Goal: Task Accomplishment & Management: Complete application form

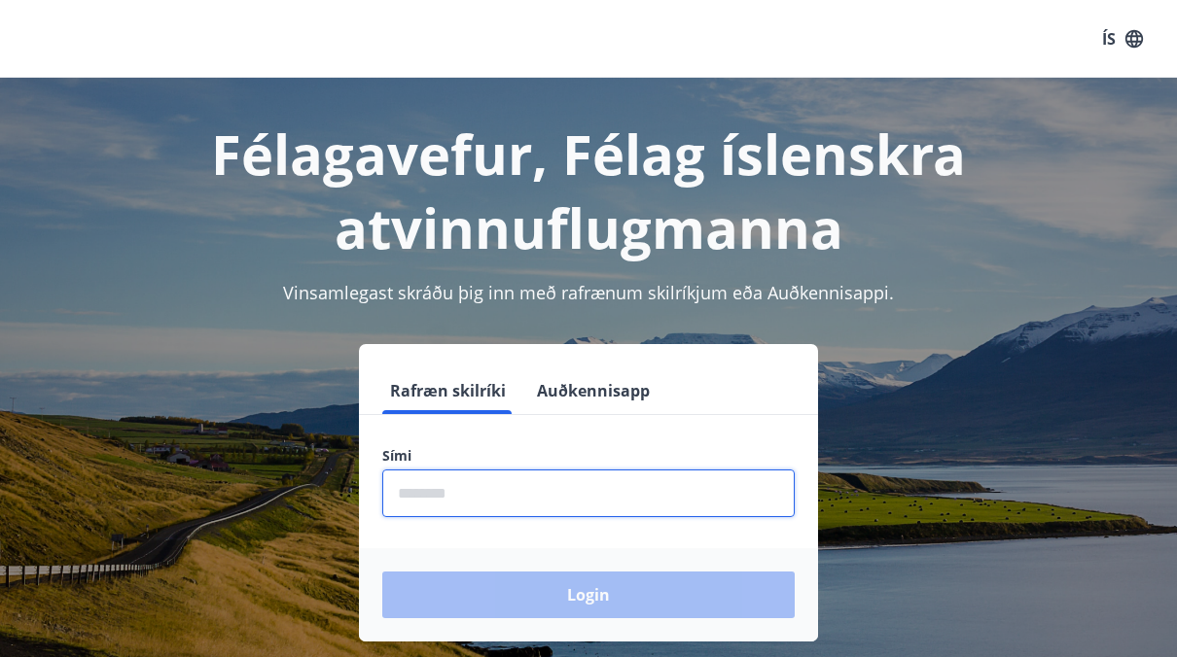
click at [456, 485] on input "phone" at bounding box center [588, 494] width 412 height 48
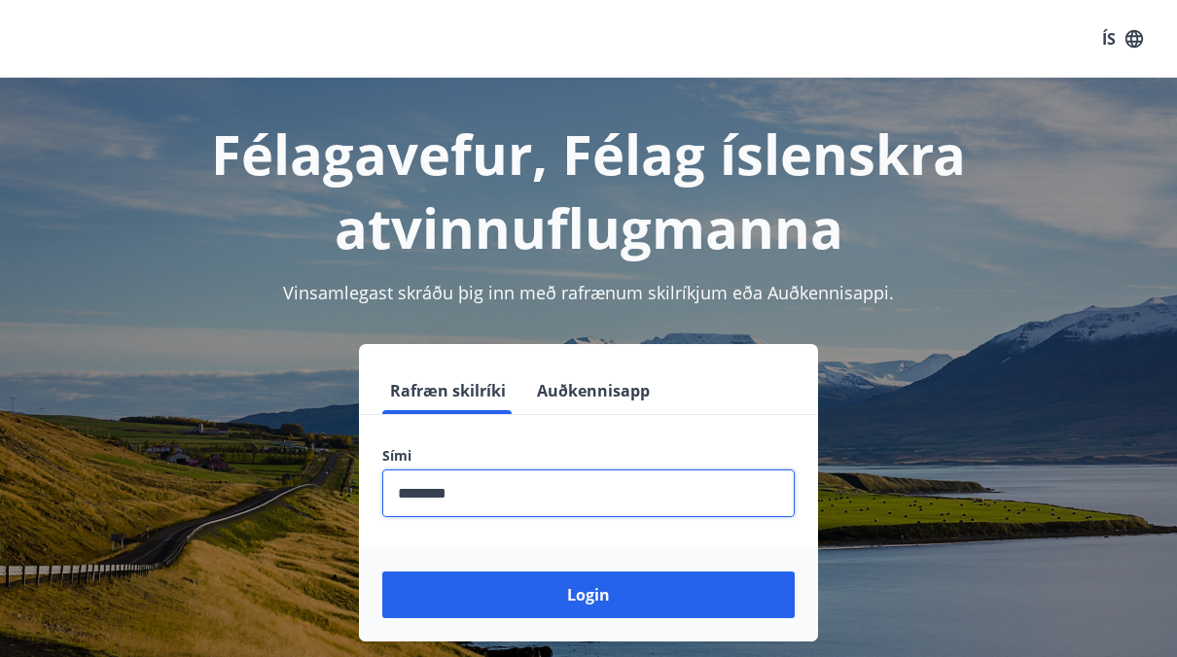
type input "********"
click at [382, 572] on button "Login" at bounding box center [588, 595] width 412 height 47
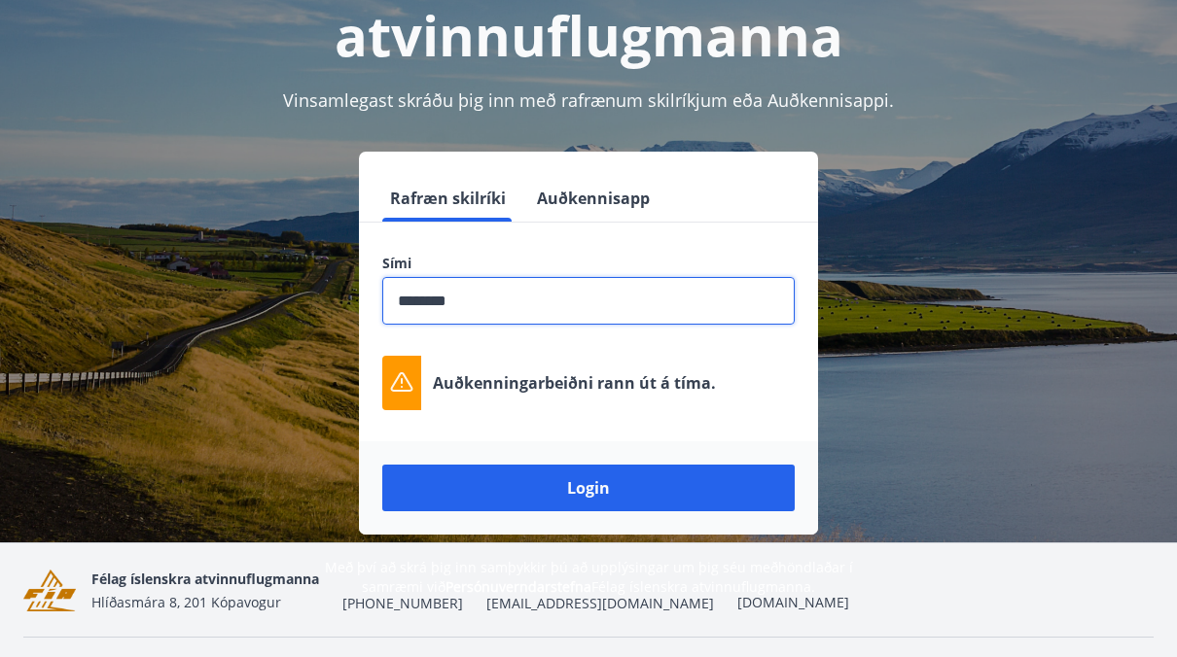
scroll to position [209, 0]
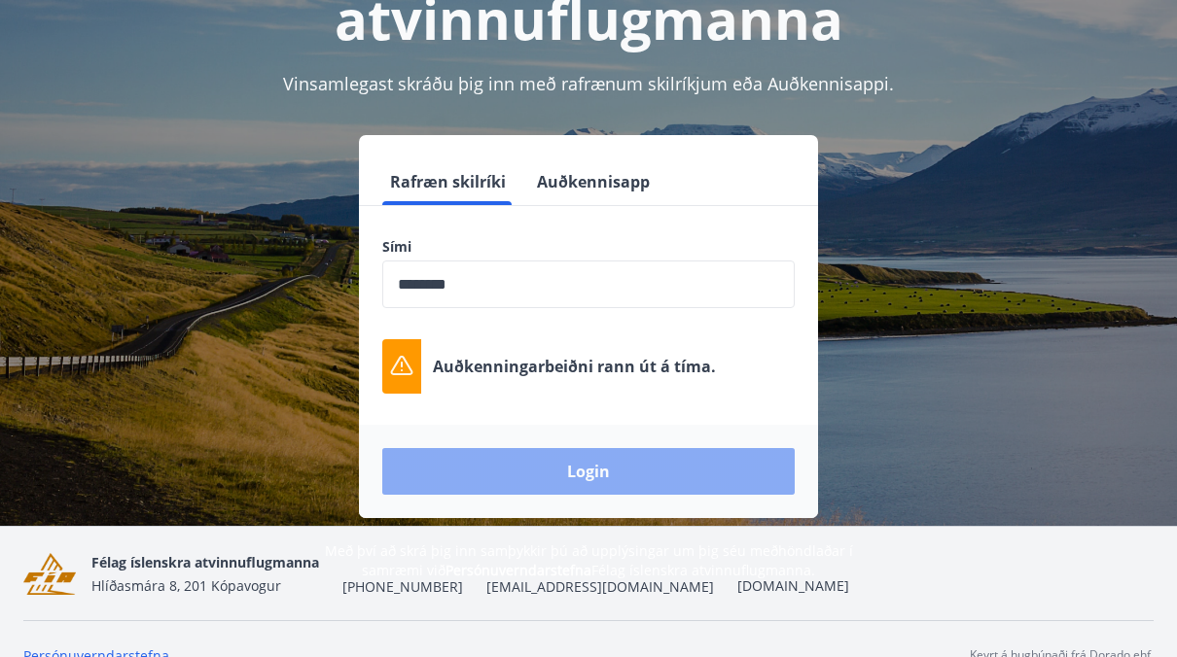
click at [570, 471] on button "Login" at bounding box center [588, 471] width 412 height 47
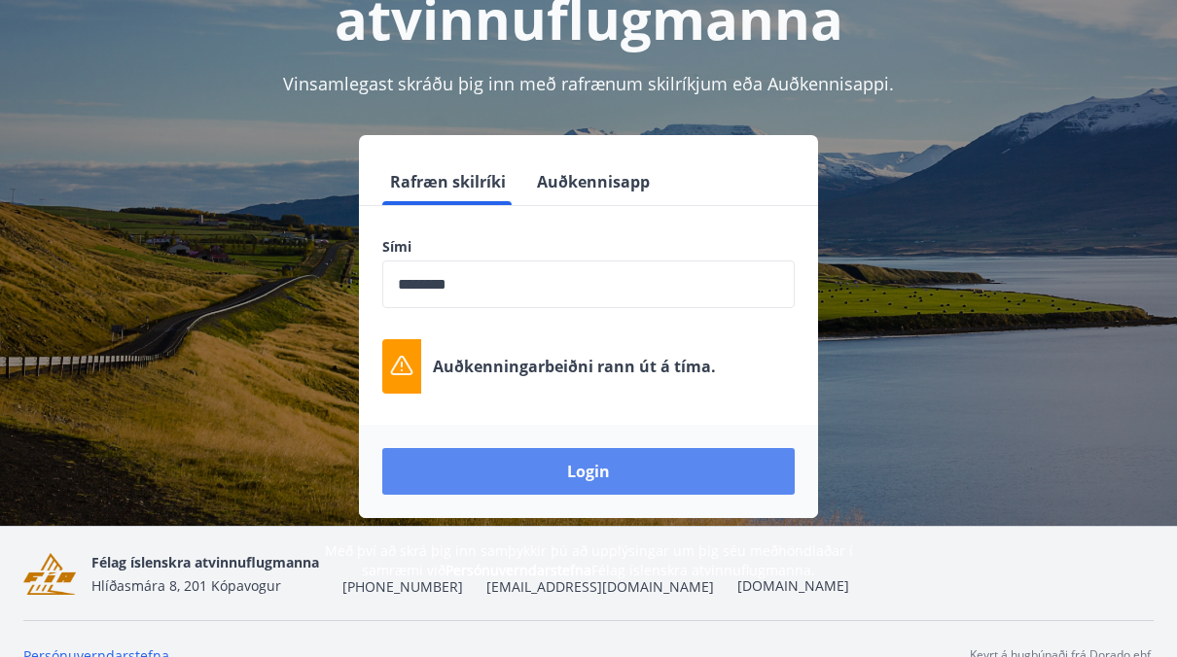
click at [570, 471] on button "Login" at bounding box center [588, 471] width 412 height 47
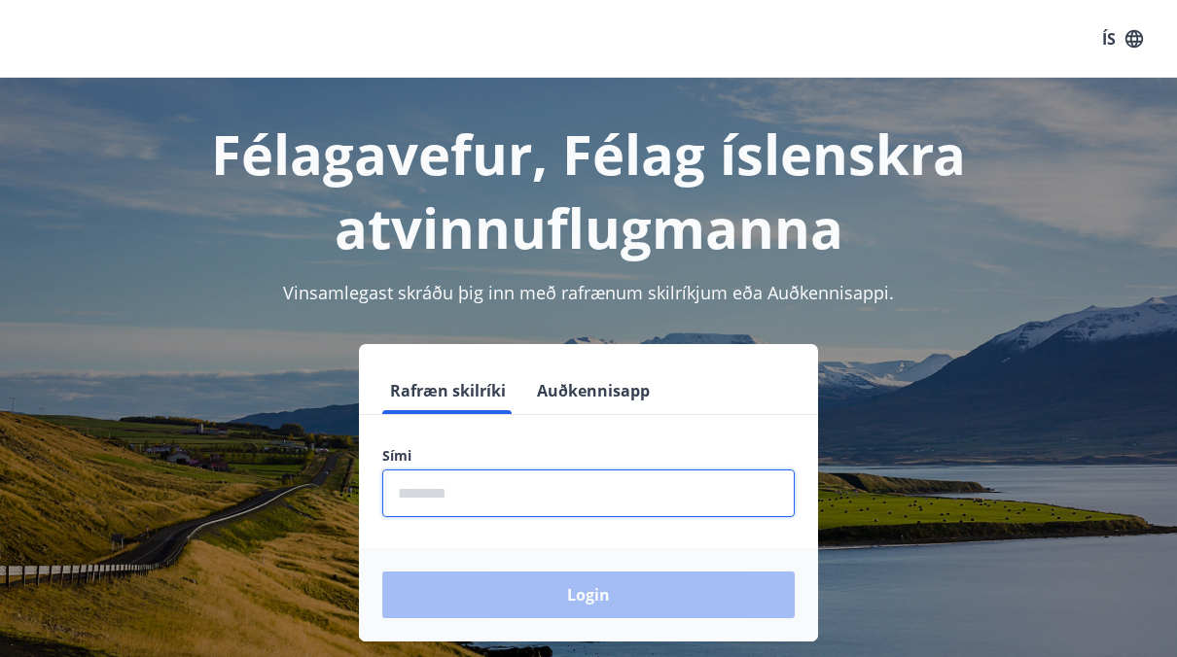
click at [479, 510] on input "phone" at bounding box center [588, 494] width 412 height 48
type input "********"
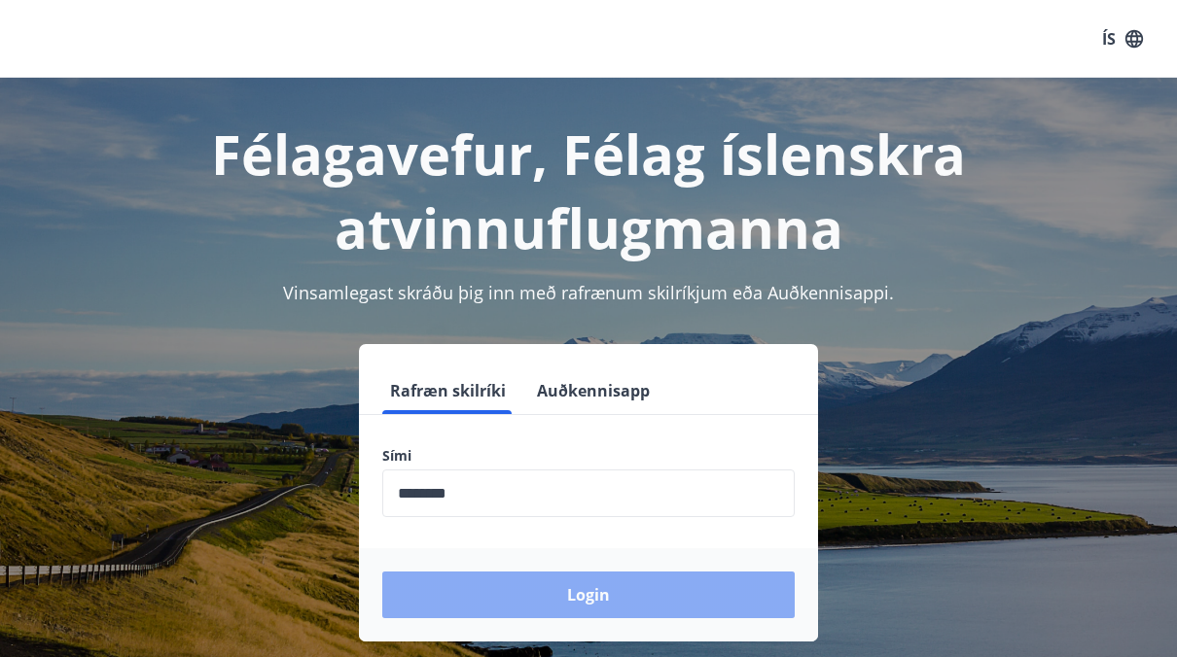
click at [578, 584] on button "Login" at bounding box center [588, 595] width 412 height 47
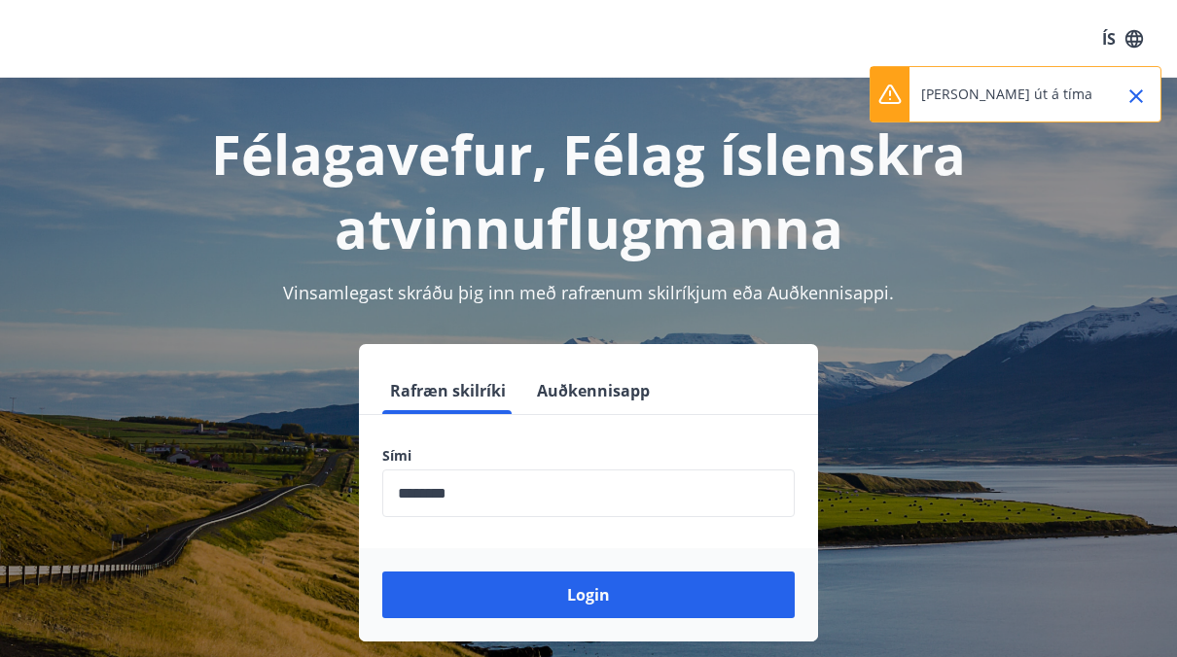
click at [1154, 89] on div "Rann út á tíma" at bounding box center [1015, 94] width 292 height 56
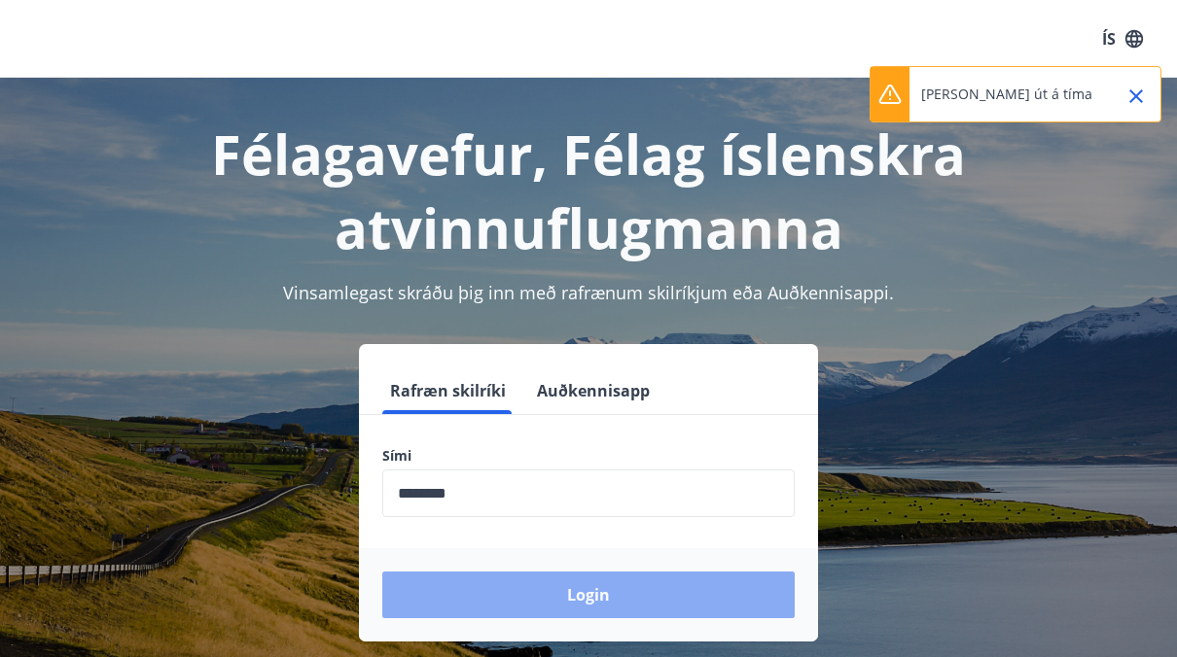
click at [583, 598] on button "Login" at bounding box center [588, 595] width 412 height 47
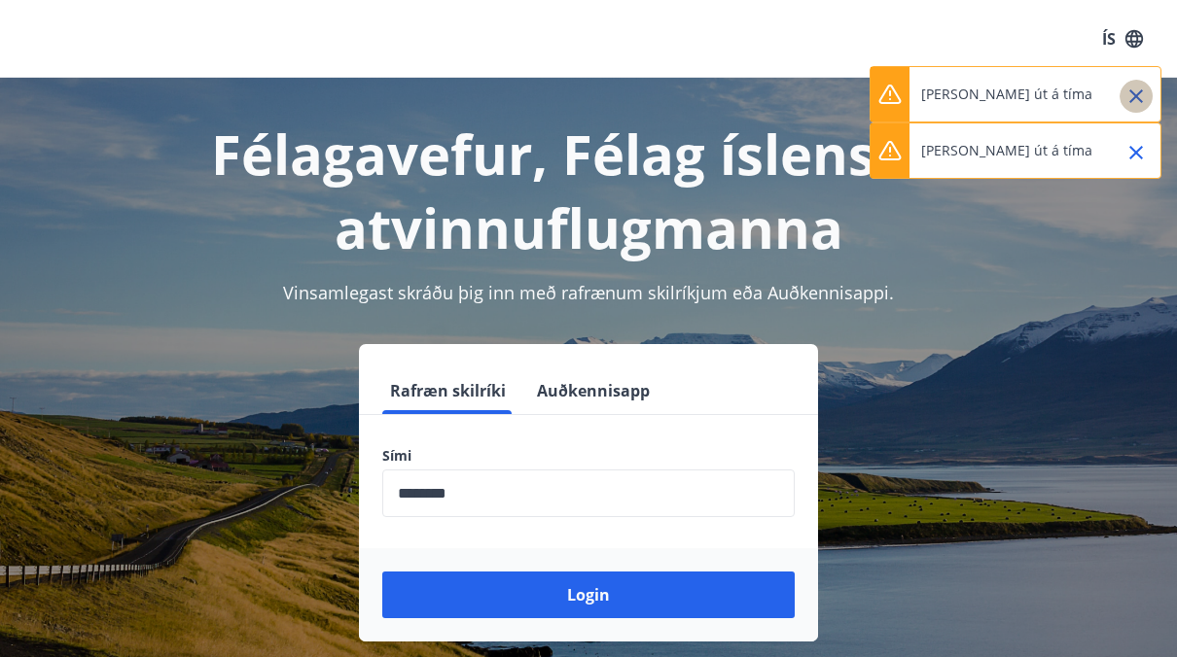
click at [1134, 89] on icon "Close" at bounding box center [1135, 96] width 23 height 23
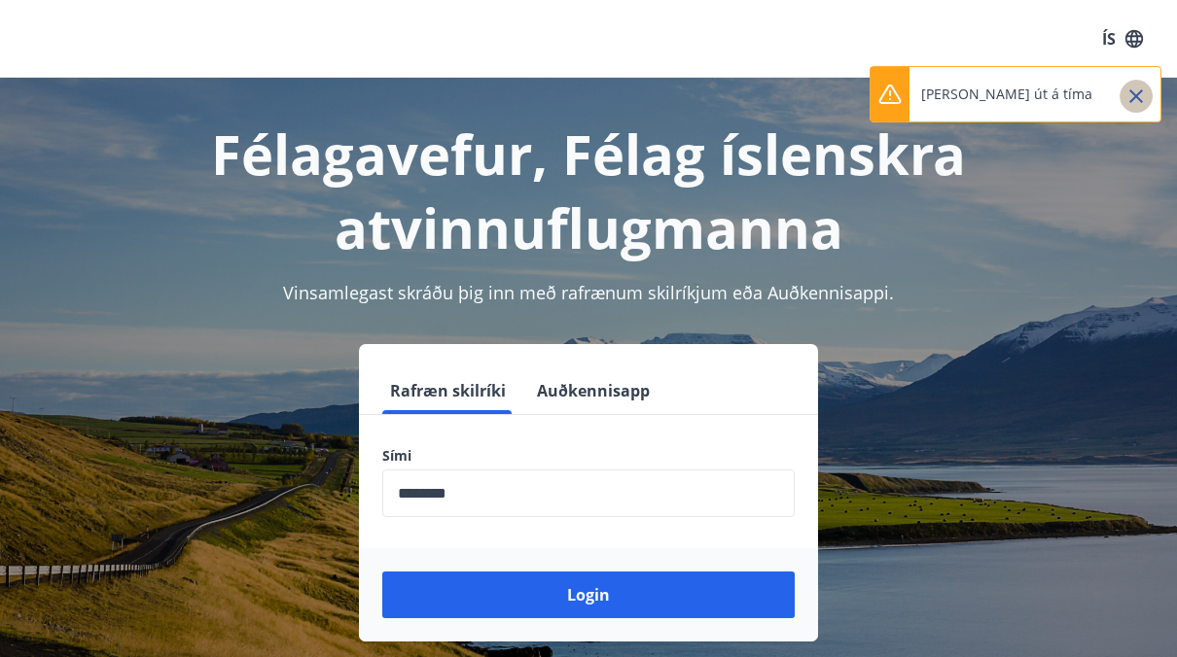
click at [1134, 89] on icon "Close" at bounding box center [1135, 96] width 23 height 23
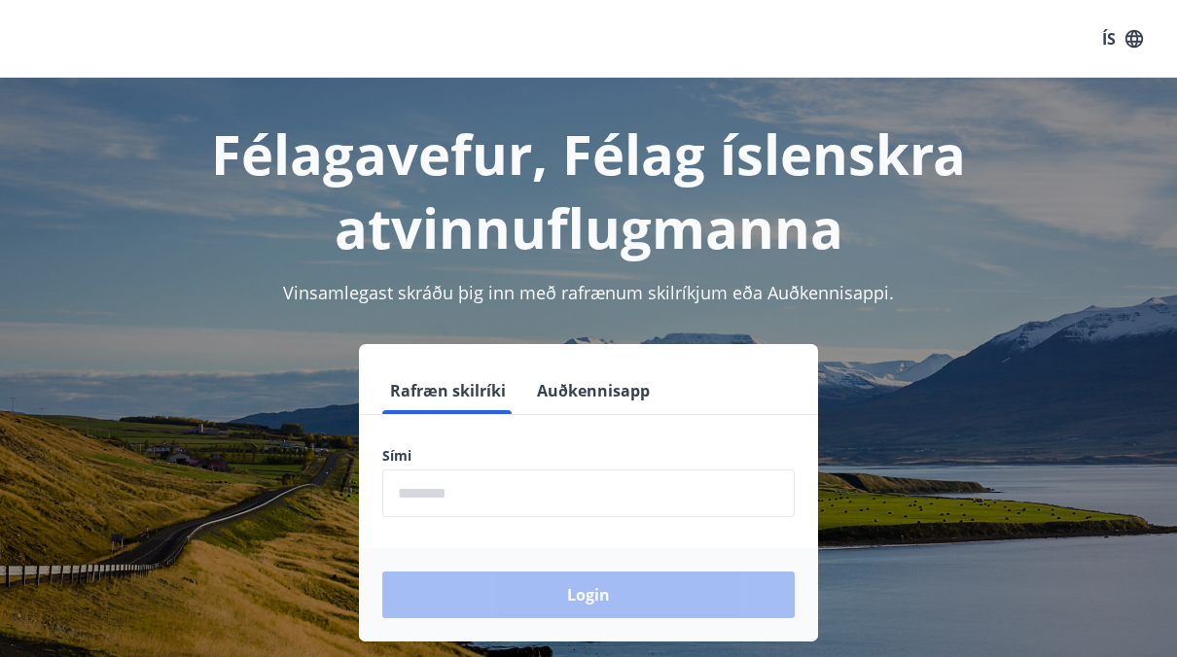
click at [510, 418] on form "Rafræn skilríki Auðkennisapp Sími ​ Login" at bounding box center [588, 505] width 459 height 274
drag, startPoint x: 509, startPoint y: 529, endPoint x: 492, endPoint y: 494, distance: 38.7
click at [492, 494] on form "Rafræn skilríki Auðkennisapp Sími ​ Login" at bounding box center [588, 505] width 459 height 274
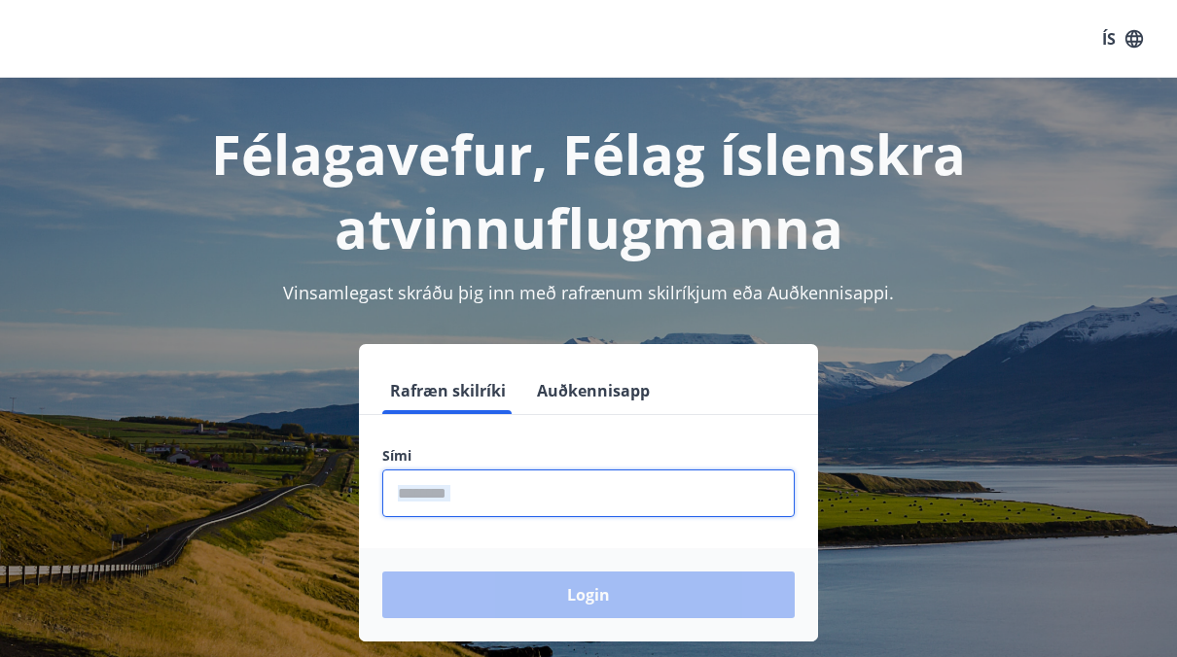
click at [492, 494] on input "phone" at bounding box center [588, 494] width 412 height 48
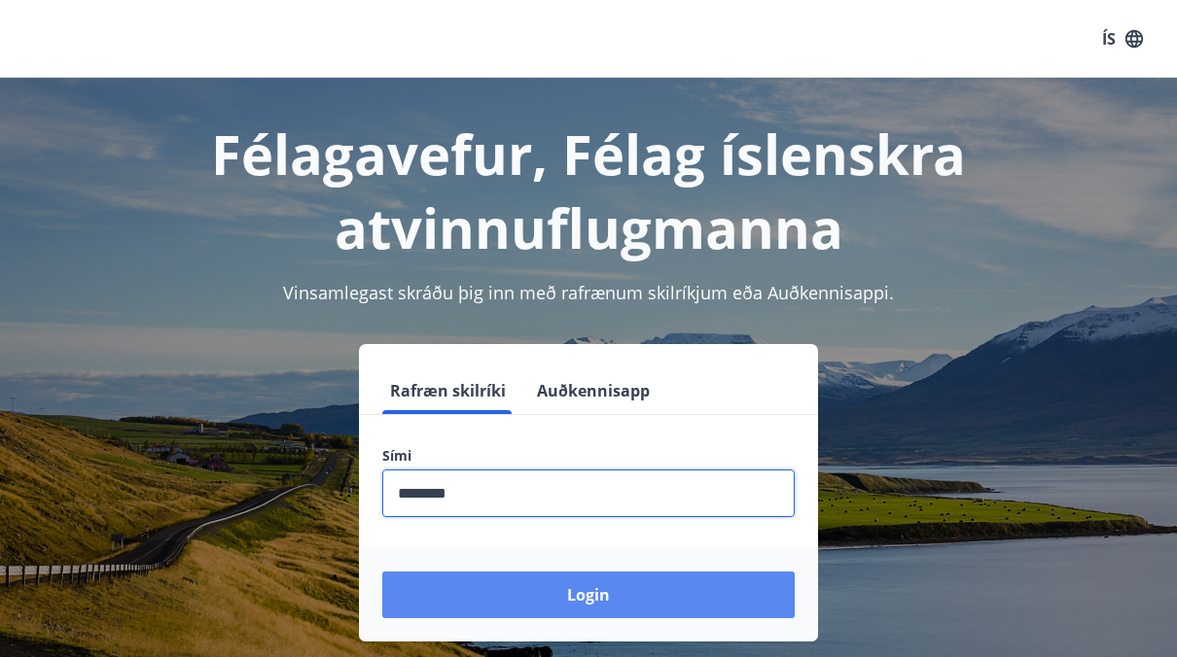
type input "********"
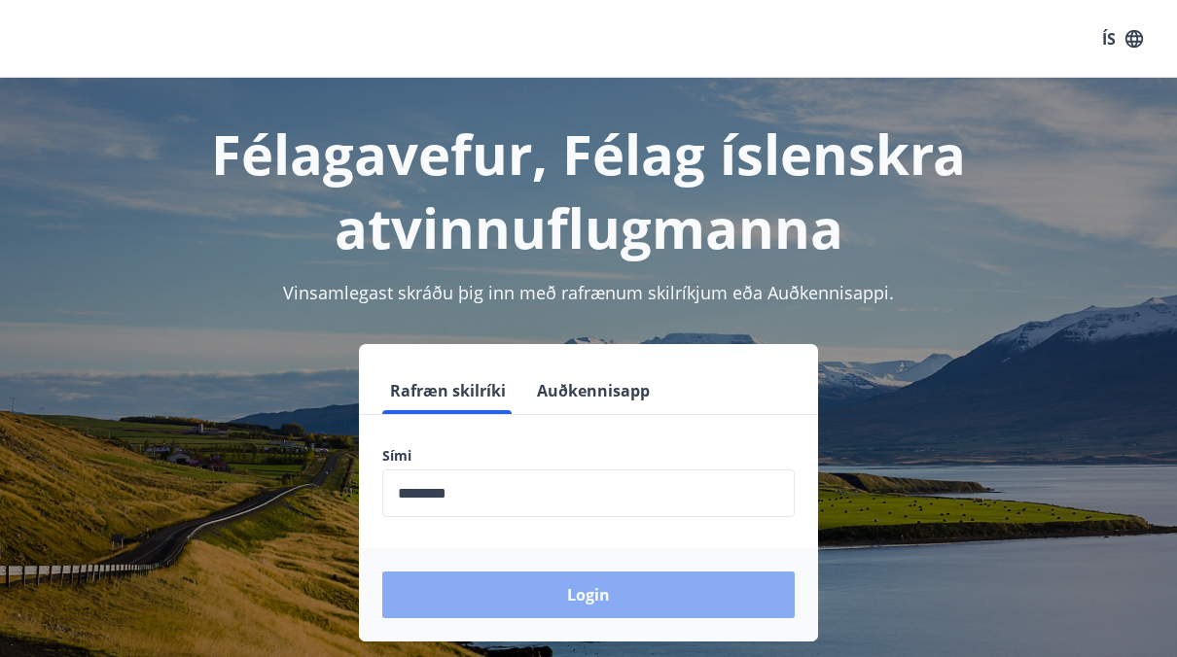
click at [513, 582] on button "Login" at bounding box center [588, 595] width 412 height 47
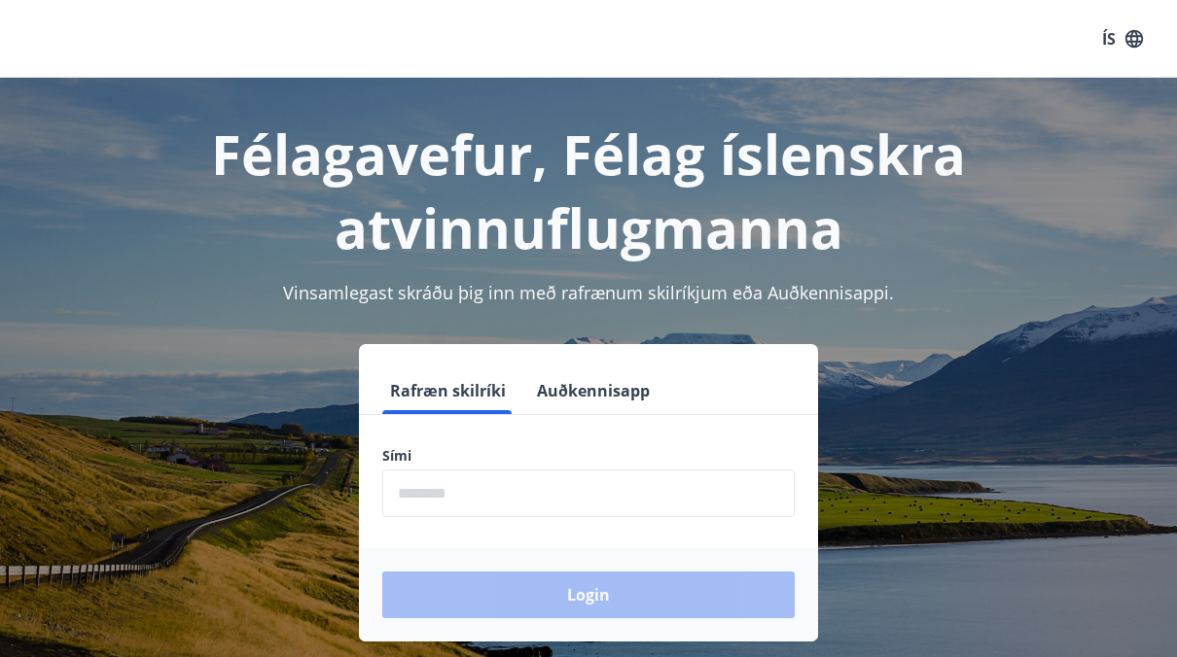
click at [680, 491] on input "phone" at bounding box center [588, 494] width 412 height 48
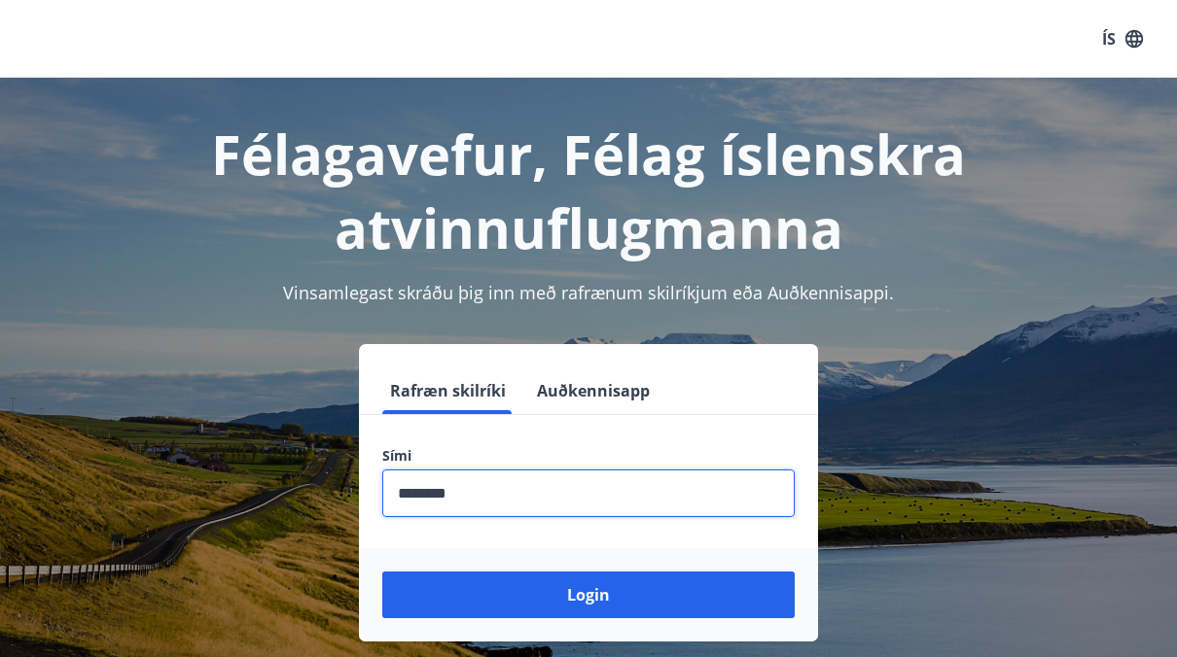
type input "********"
click at [382, 572] on button "Login" at bounding box center [588, 595] width 412 height 47
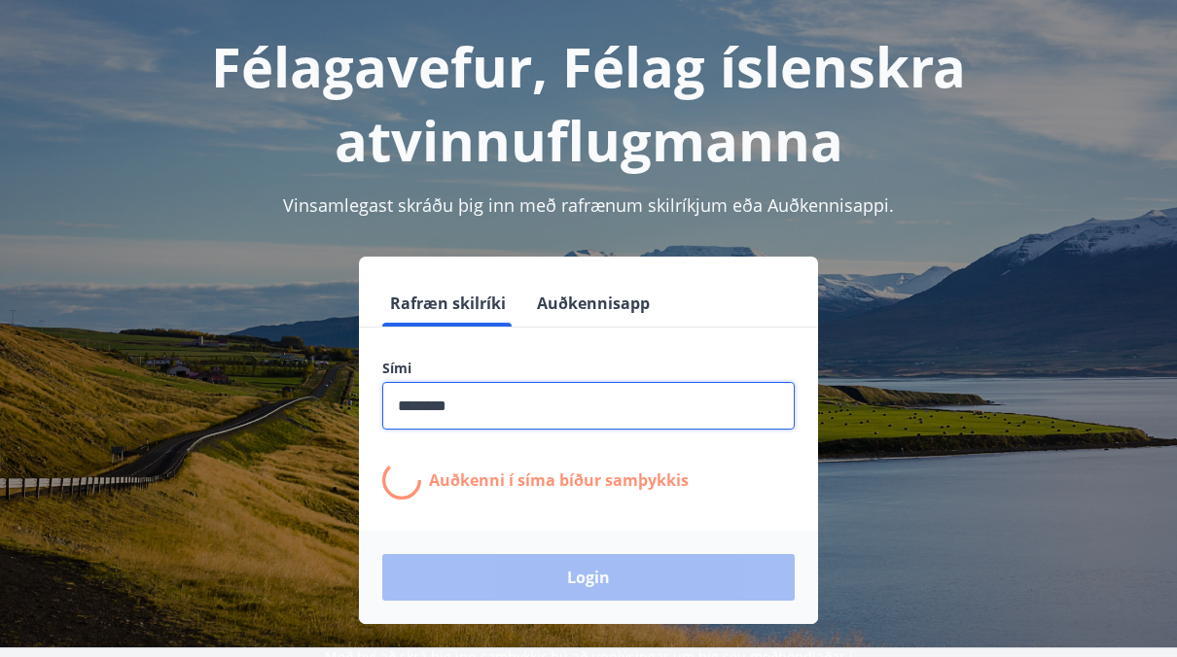
scroll to position [101, 0]
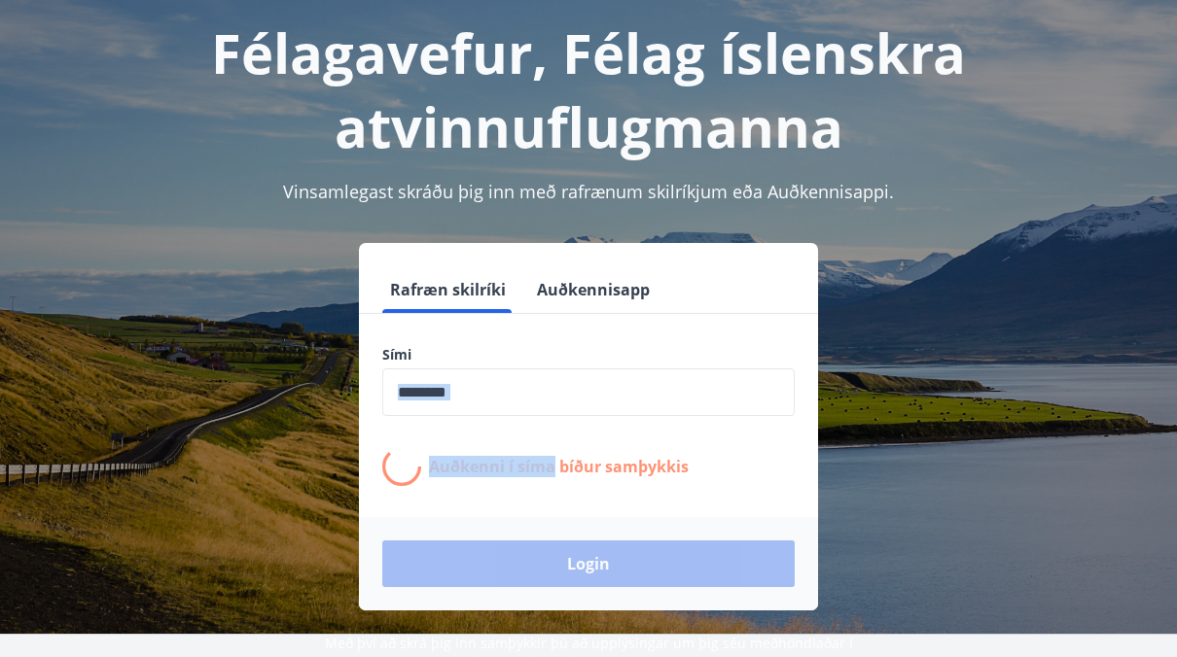
drag, startPoint x: 551, startPoint y: 472, endPoint x: 538, endPoint y: 361, distance: 111.7
click at [538, 361] on div "Sími ​ Auðkenni í síma bíður samþykkis" at bounding box center [588, 415] width 459 height 141
click at [538, 361] on label "Sími" at bounding box center [588, 354] width 412 height 19
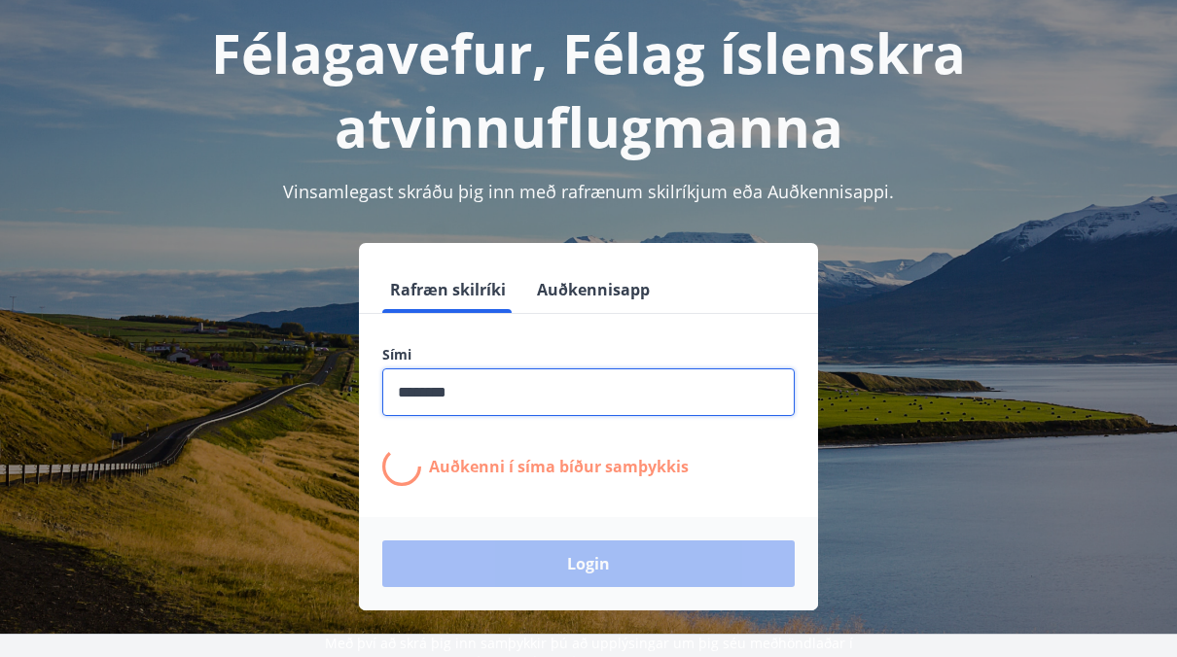
click at [516, 401] on input "phone" at bounding box center [588, 393] width 412 height 48
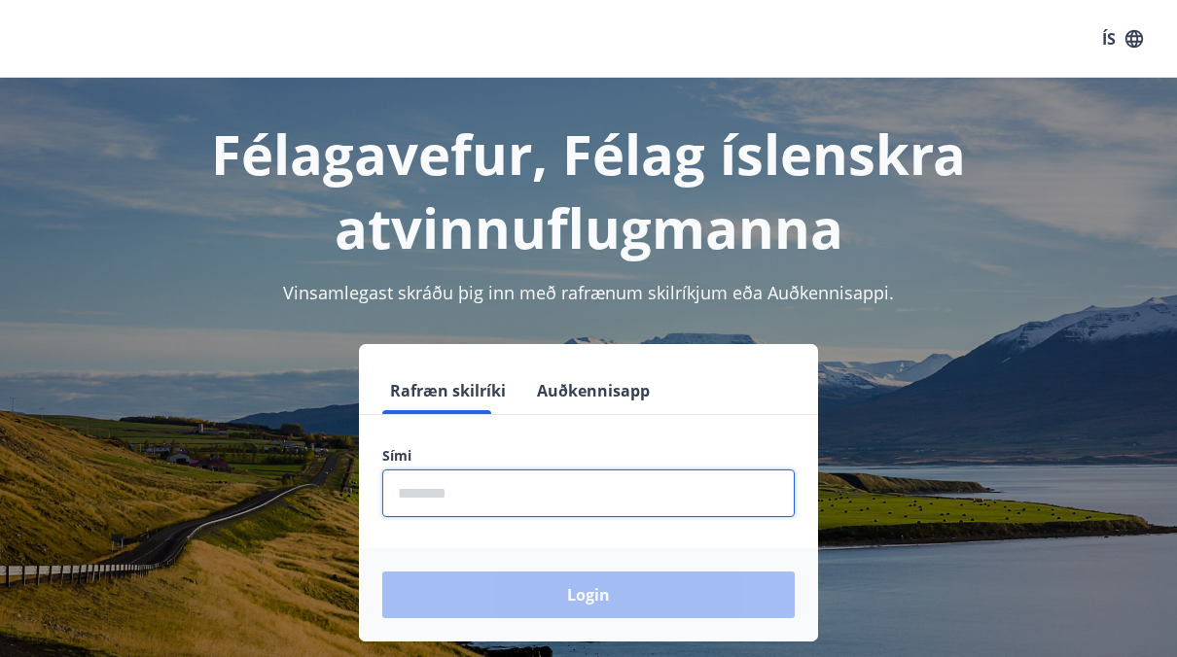
click at [567, 428] on form "Rafræn skilríki Auðkennisapp Sími ​ Login" at bounding box center [588, 505] width 459 height 274
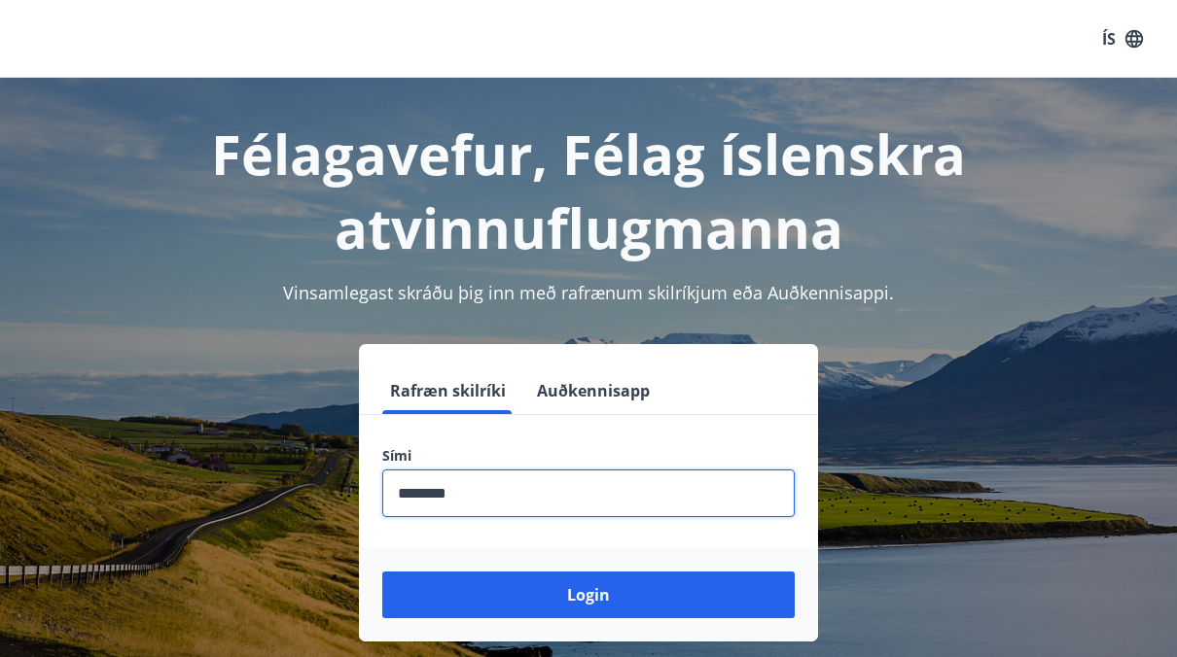
type input "********"
click at [382, 572] on button "Login" at bounding box center [588, 595] width 412 height 47
